Goal: Task Accomplishment & Management: Use online tool/utility

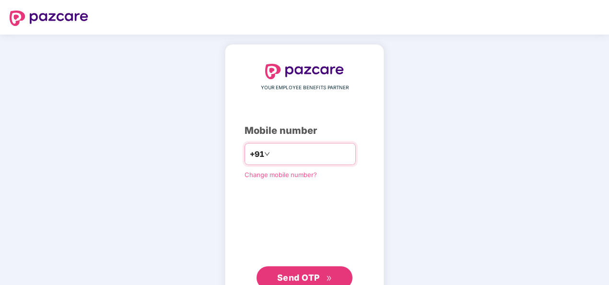
click at [282, 156] on input "number" at bounding box center [311, 153] width 79 height 15
click at [272, 151] on input "**********" at bounding box center [311, 153] width 79 height 15
type input "**********"
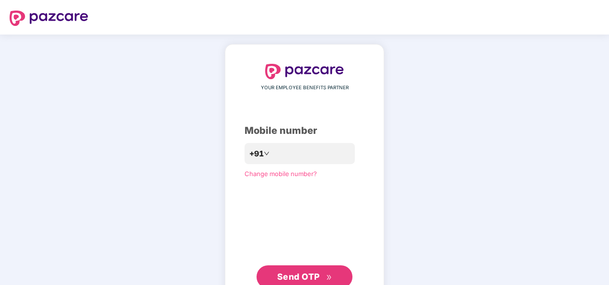
click at [302, 267] on button "Send OTP" at bounding box center [304, 276] width 96 height 23
click at [300, 273] on span "Send OTP" at bounding box center [298, 276] width 43 height 10
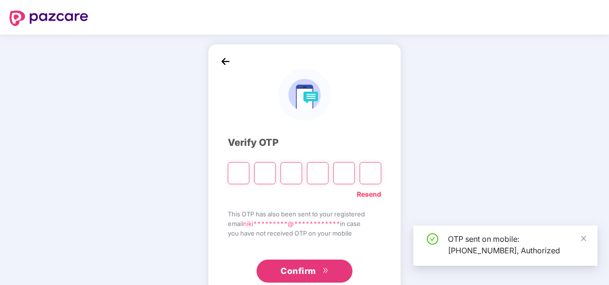
scroll to position [28, 0]
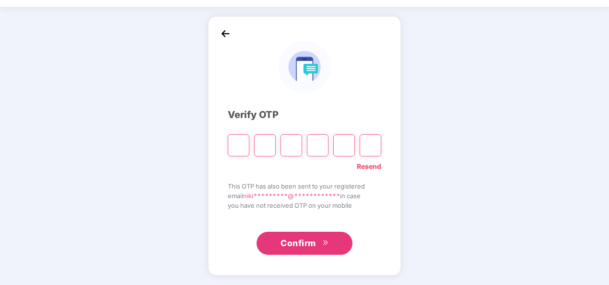
type input "*"
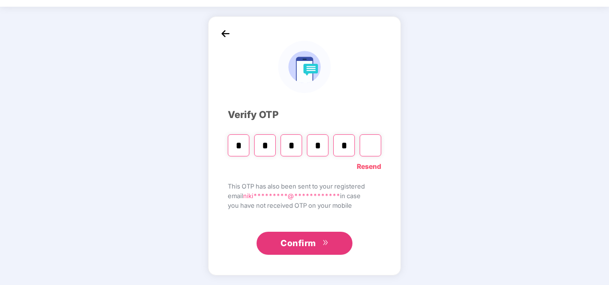
type input "*"
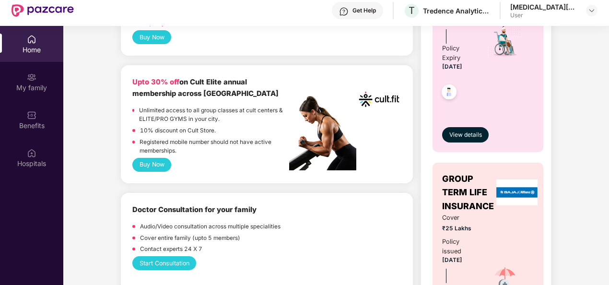
scroll to position [475, 0]
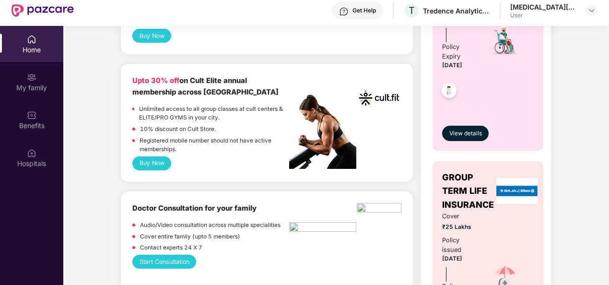
click at [189, 135] on div "10% discount on Cult Store." at bounding box center [178, 131] width 76 height 12
click at [158, 161] on button "Buy Now" at bounding box center [151, 163] width 39 height 14
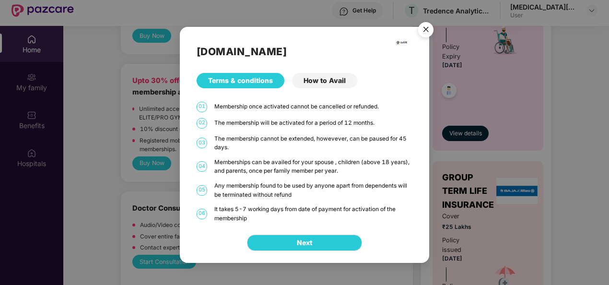
click at [336, 81] on div "How to Avail" at bounding box center [324, 80] width 65 height 15
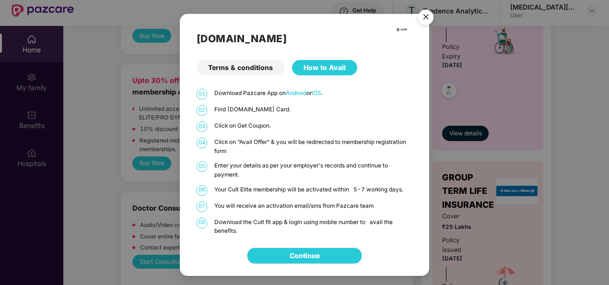
scroll to position [54, 0]
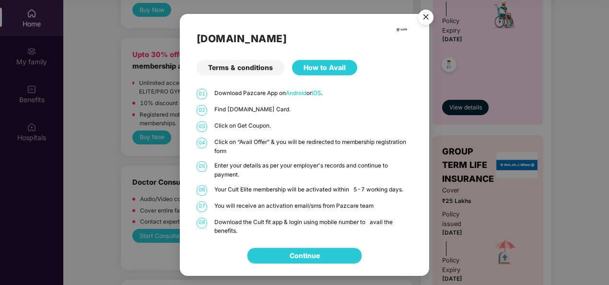
click at [427, 18] on img "Close" at bounding box center [425, 18] width 27 height 27
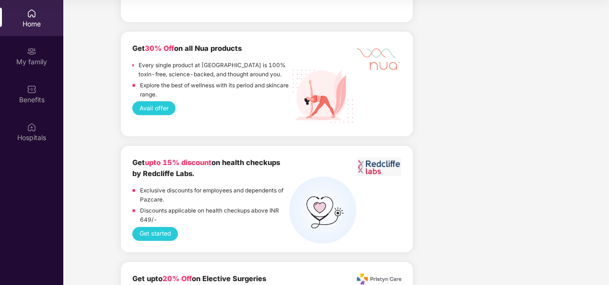
scroll to position [1444, 0]
